Goal: Task Accomplishment & Management: Complete application form

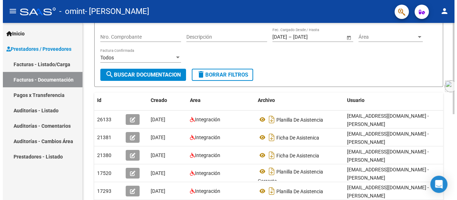
scroll to position [72, 0]
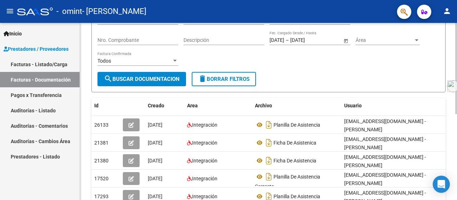
click at [440, 94] on div "PRESTADORES -> Comprobantes - Documentación Respaldatoria cloud_download Export…" at bounding box center [269, 125] width 379 height 351
click at [43, 186] on div "Inicio Instructivos Contacto OS Prestadores / Proveedores Facturas - Listado/Ca…" at bounding box center [40, 111] width 80 height 177
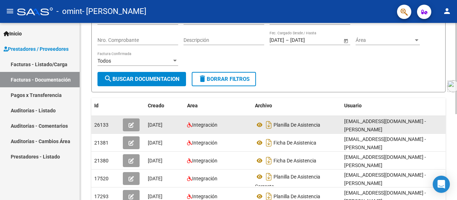
click at [241, 125] on div "Integración" at bounding box center [218, 125] width 62 height 8
click at [131, 124] on icon "button" at bounding box center [131, 124] width 5 height 5
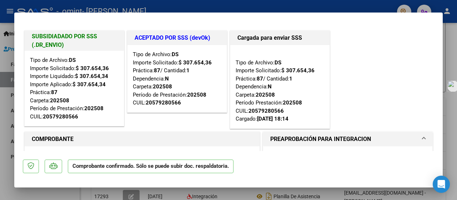
click at [452, 51] on div at bounding box center [228, 100] width 457 height 200
type input "$ 0,00"
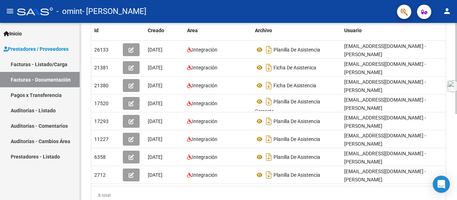
scroll to position [145, 0]
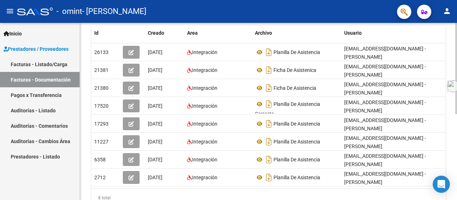
click at [453, 112] on div "PRESTADORES -> Comprobantes - Documentación Respaldatoria cloud_download Export…" at bounding box center [269, 53] width 379 height 351
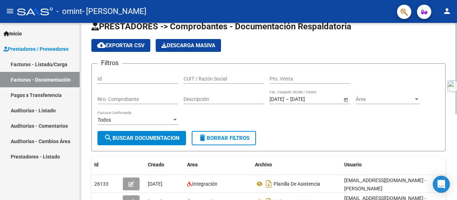
scroll to position [0, 0]
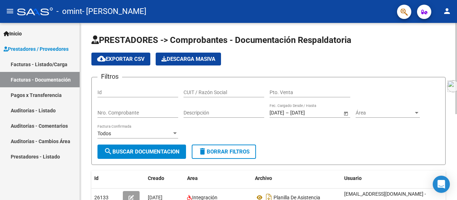
click at [447, 44] on div "PRESTADORES -> Comprobantes - Documentación Respaldatoria cloud_download Export…" at bounding box center [269, 198] width 379 height 351
click at [53, 65] on link "Facturas - Listado/Carga" at bounding box center [40, 63] width 80 height 15
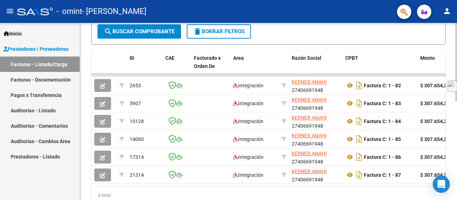
scroll to position [200, 0]
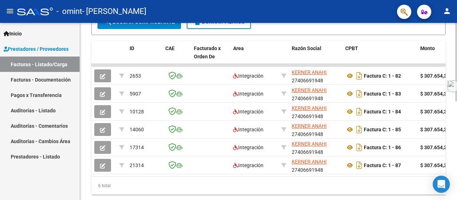
click at [451, 129] on div "Video tutorial PRESTADORES -> Listado de CPBTs Emitidos por Prestadores / Prove…" at bounding box center [269, 20] width 379 height 394
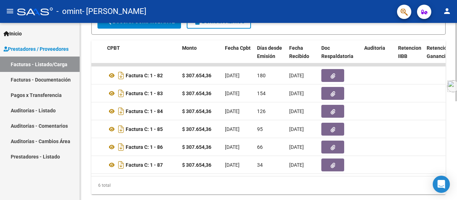
scroll to position [197, 0]
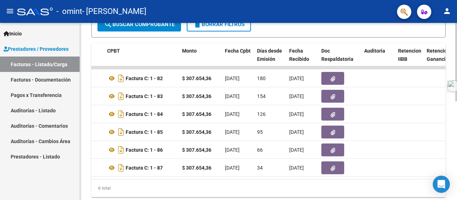
click at [455, 137] on div at bounding box center [456, 151] width 2 height 78
click at [14, 178] on div "Inicio Instructivos Contacto OS Prestadores / Proveedores Facturas - Listado/Ca…" at bounding box center [40, 111] width 80 height 177
